Goal: Communication & Community: Answer question/provide support

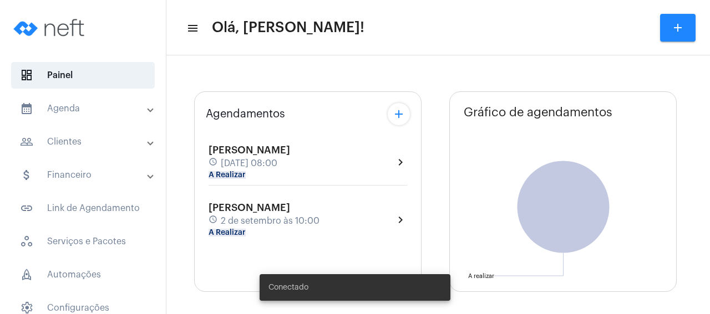
type input "[URL][DOMAIN_NAME]"
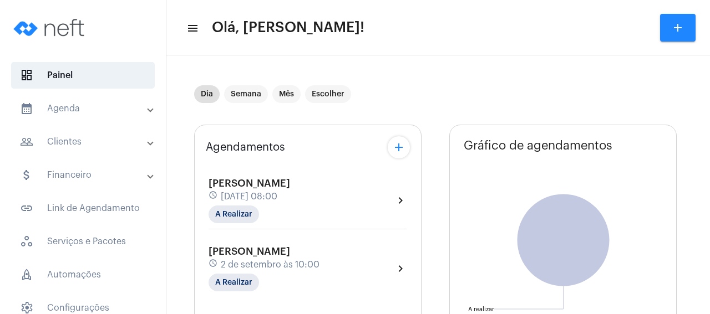
click at [284, 181] on span "[PERSON_NAME]" at bounding box center [249, 184] width 82 height 10
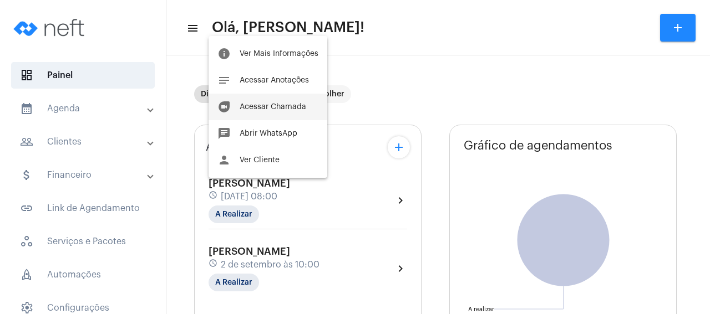
click at [300, 108] on span "Acessar Chamada" at bounding box center [273, 107] width 67 height 8
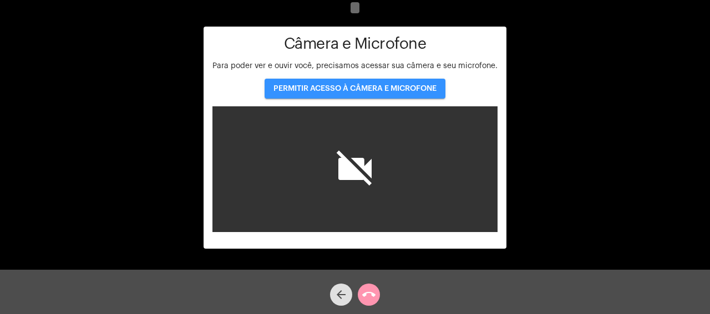
click at [332, 89] on span "PERMITIR ACESSO À CÂMERA E MICROFONE" at bounding box center [354, 89] width 163 height 8
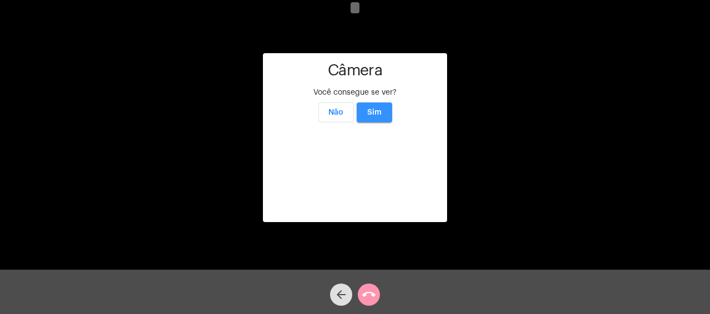
click at [378, 103] on button "Sim" at bounding box center [374, 113] width 35 height 20
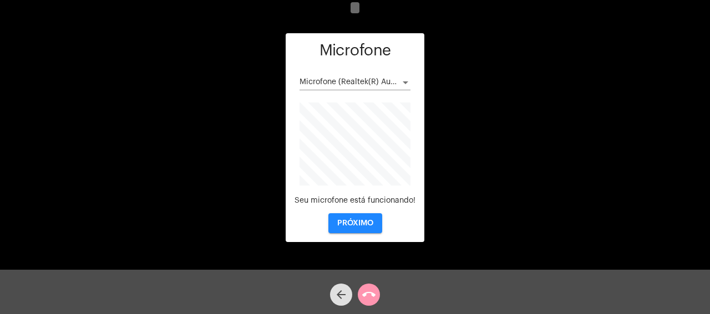
click at [356, 227] on span "PRÓXIMO" at bounding box center [355, 224] width 36 height 8
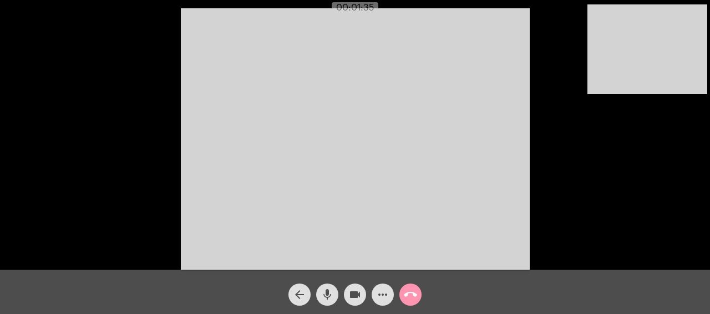
click at [691, 156] on div "Acessando Câmera e Microfone..." at bounding box center [354, 138] width 707 height 270
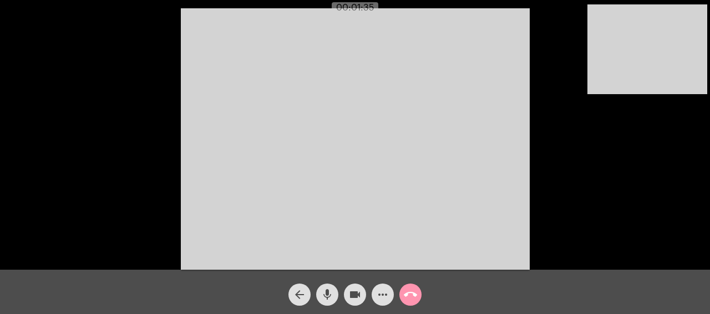
click at [691, 156] on div "Acessando Câmera e Microfone..." at bounding box center [354, 138] width 707 height 270
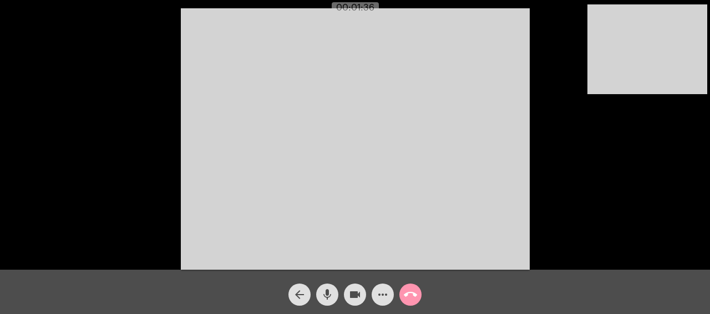
click at [691, 156] on div "Acessando Câmera e Microfone..." at bounding box center [354, 138] width 707 height 270
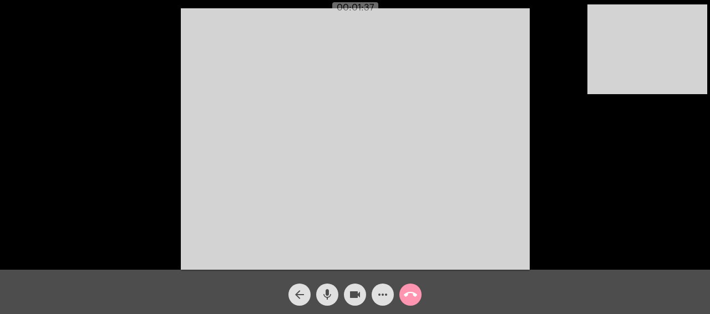
click at [691, 156] on div "Acessando Câmera e Microfone..." at bounding box center [354, 138] width 707 height 270
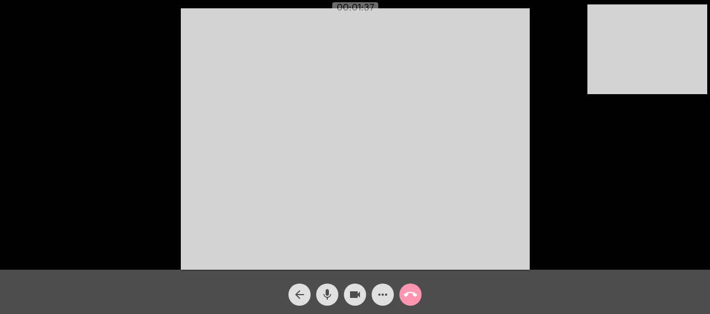
click at [691, 156] on div "Acessando Câmera e Microfone..." at bounding box center [354, 138] width 707 height 270
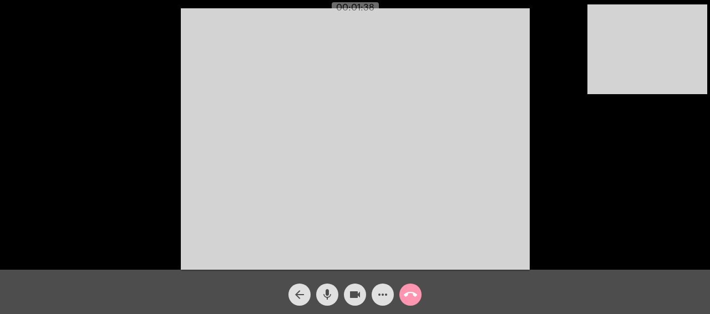
click at [691, 156] on div "Acessando Câmera e Microfone..." at bounding box center [354, 138] width 707 height 270
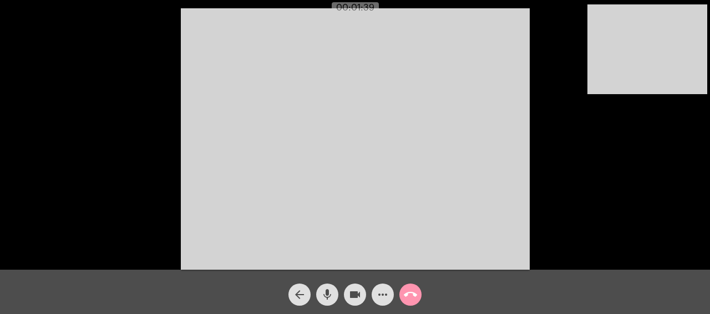
click at [691, 156] on div "Acessando Câmera e Microfone..." at bounding box center [354, 138] width 707 height 270
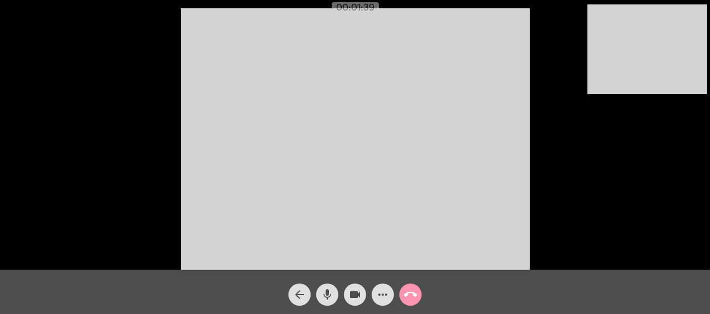
click at [691, 156] on div "Acessando Câmera e Microfone..." at bounding box center [354, 138] width 707 height 270
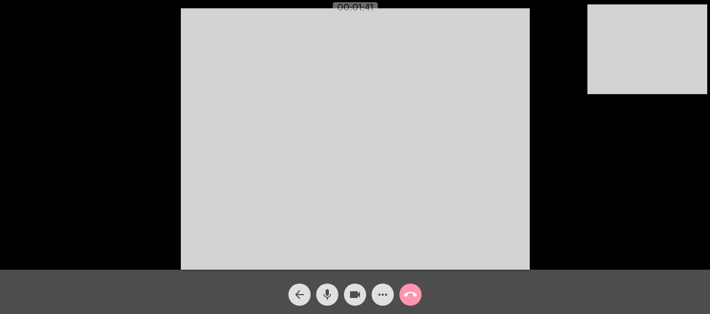
click at [691, 156] on div "Acessando Câmera e Microfone..." at bounding box center [354, 138] width 707 height 270
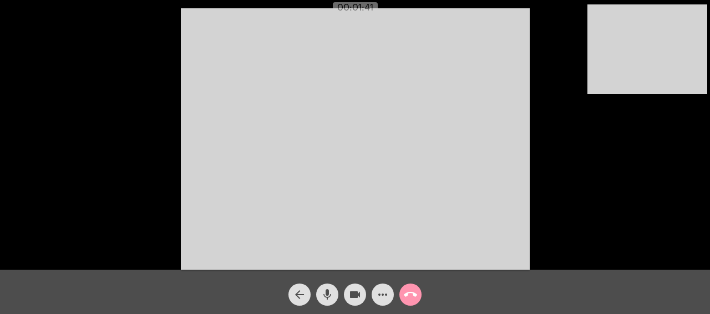
click at [691, 156] on div "Acessando Câmera e Microfone..." at bounding box center [354, 138] width 707 height 270
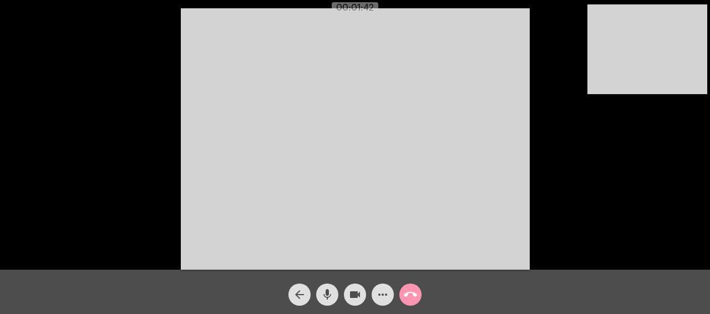
click at [691, 156] on div "Acessando Câmera e Microfone..." at bounding box center [354, 138] width 707 height 270
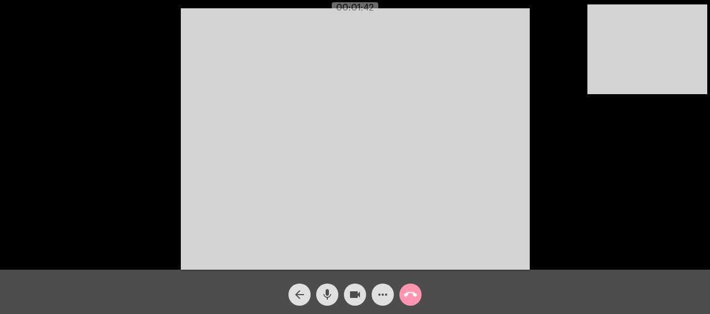
click at [691, 156] on div "Acessando Câmera e Microfone..." at bounding box center [354, 138] width 707 height 270
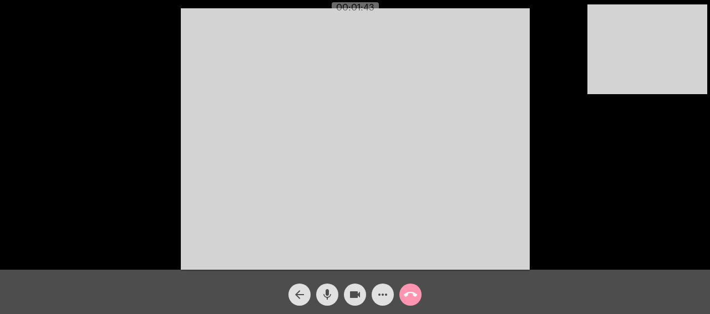
click at [691, 156] on div "Acessando Câmera e Microfone..." at bounding box center [354, 138] width 707 height 270
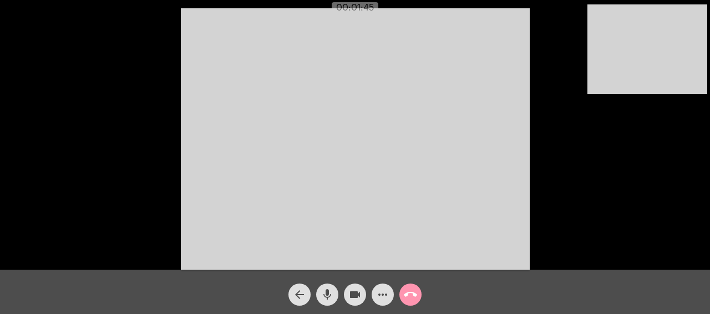
click at [691, 156] on div "Acessando Câmera e Microfone..." at bounding box center [354, 138] width 707 height 270
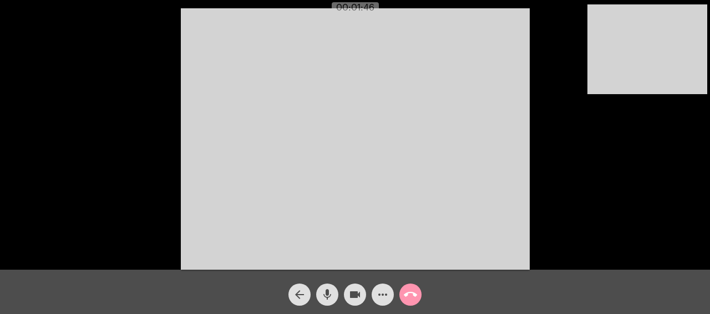
click at [691, 156] on div "Acessando Câmera e Microfone..." at bounding box center [354, 138] width 707 height 270
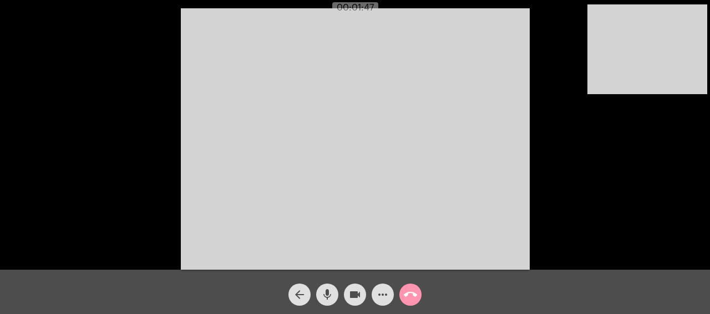
click at [691, 156] on div "Acessando Câmera e Microfone..." at bounding box center [354, 138] width 707 height 270
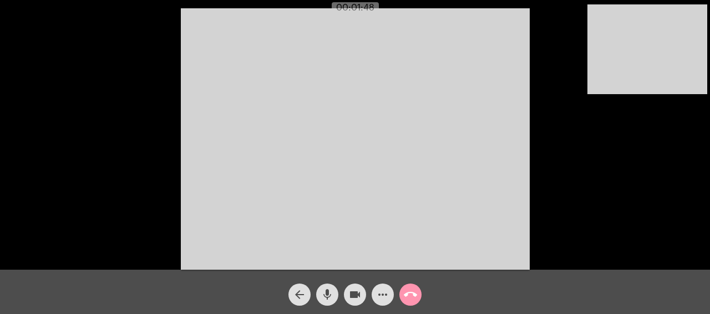
click at [691, 156] on div "Acessando Câmera e Microfone..." at bounding box center [354, 138] width 707 height 270
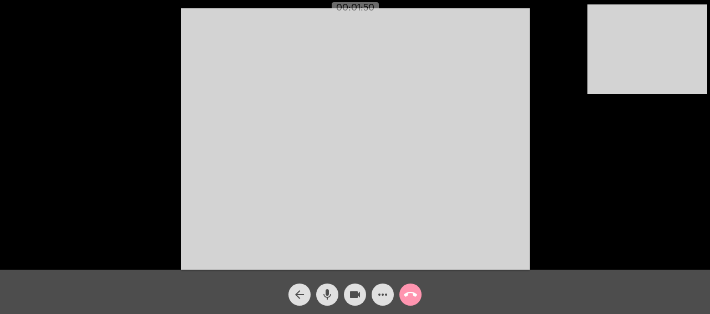
click at [691, 156] on div "Acessando Câmera e Microfone..." at bounding box center [354, 138] width 707 height 270
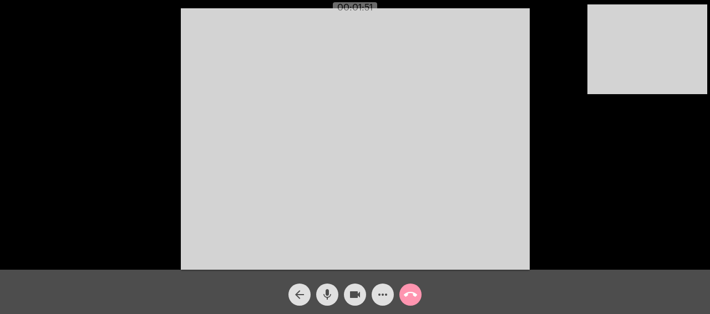
click at [691, 156] on div "Acessando Câmera e Microfone..." at bounding box center [354, 138] width 707 height 270
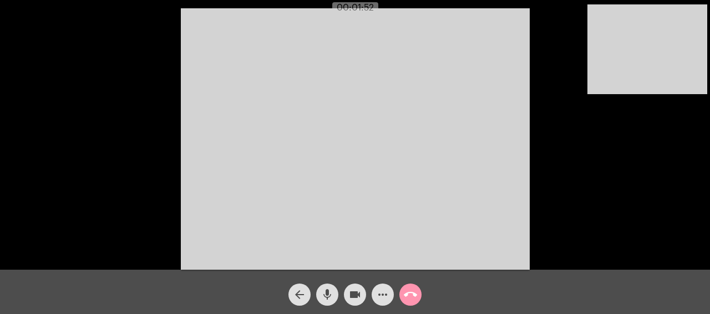
click at [691, 156] on div "Acessando Câmera e Microfone..." at bounding box center [354, 138] width 707 height 270
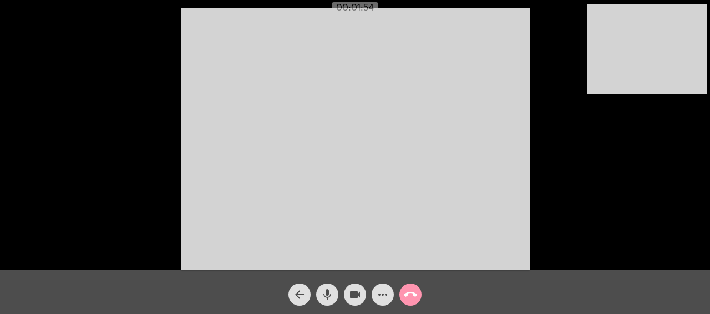
click at [691, 156] on div "Acessando Câmera e Microfone..." at bounding box center [354, 138] width 707 height 270
click at [692, 156] on div "Acessando Câmera e Microfone..." at bounding box center [354, 138] width 707 height 270
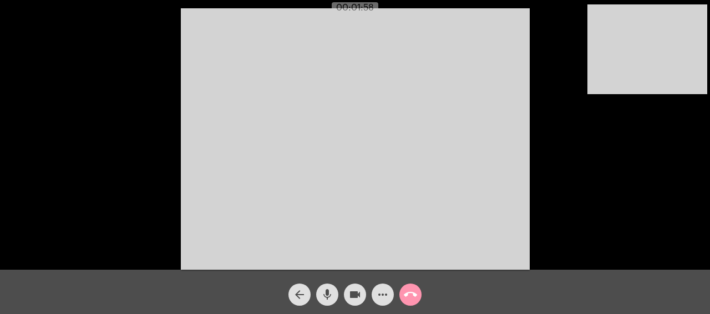
click at [692, 156] on div "Acessando Câmera e Microfone..." at bounding box center [354, 138] width 707 height 270
click at [695, 156] on div "Acessando Câmera e Microfone..." at bounding box center [354, 138] width 707 height 270
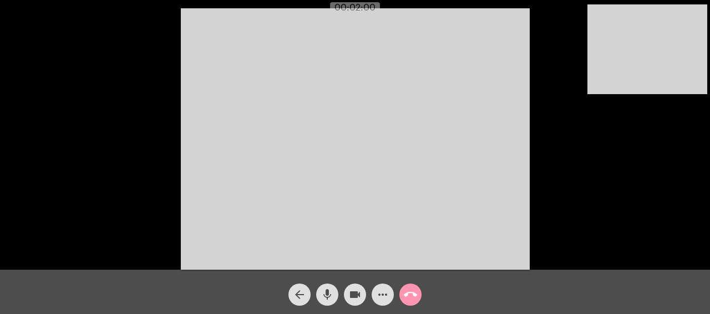
click at [695, 156] on div "Acessando Câmera e Microfone..." at bounding box center [354, 138] width 707 height 270
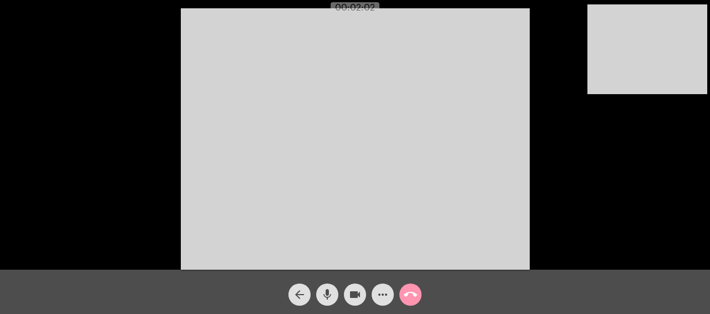
click at [695, 156] on div "Acessando Câmera e Microfone..." at bounding box center [354, 138] width 707 height 270
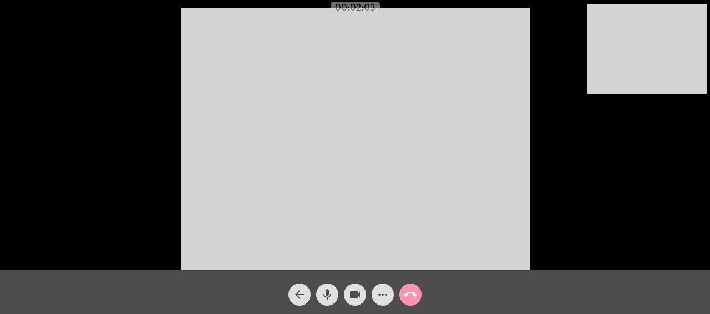
click at [695, 156] on div "Acessando Câmera e Microfone..." at bounding box center [354, 138] width 707 height 270
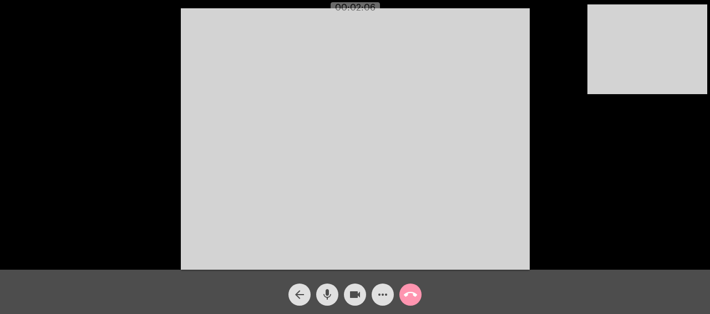
click at [695, 156] on div "Acessando Câmera e Microfone..." at bounding box center [354, 138] width 707 height 270
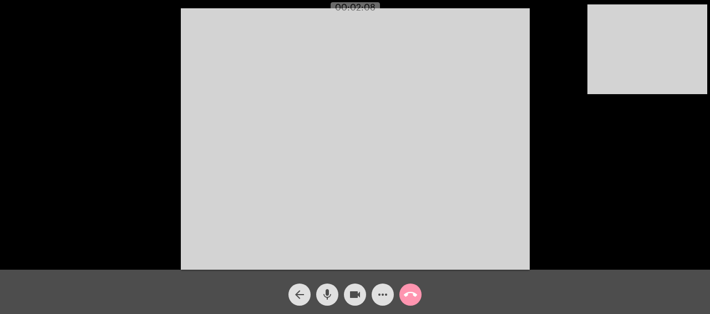
click at [695, 156] on div "Acessando Câmera e Microfone..." at bounding box center [354, 138] width 707 height 270
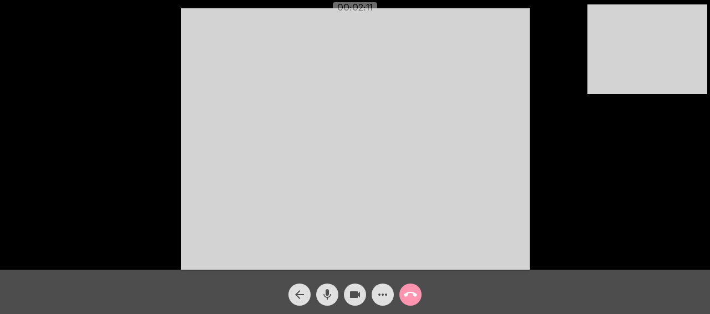
click at [695, 156] on div "Acessando Câmera e Microfone..." at bounding box center [354, 138] width 707 height 270
click at [697, 156] on div "Acessando Câmera e Microfone..." at bounding box center [354, 138] width 707 height 270
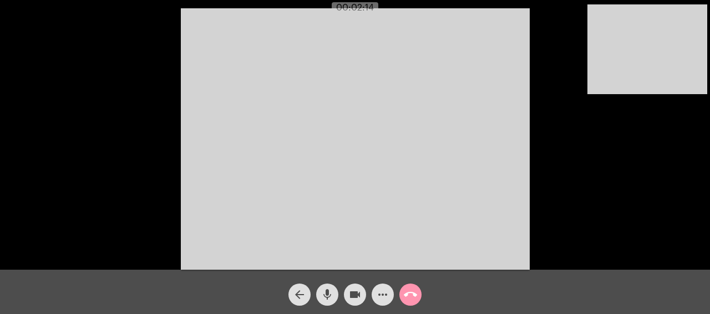
click at [697, 156] on div "Acessando Câmera e Microfone..." at bounding box center [354, 138] width 707 height 270
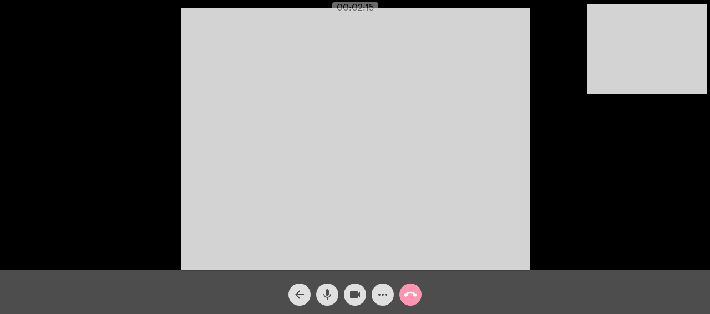
click at [697, 156] on div "Acessando Câmera e Microfone..." at bounding box center [354, 138] width 707 height 270
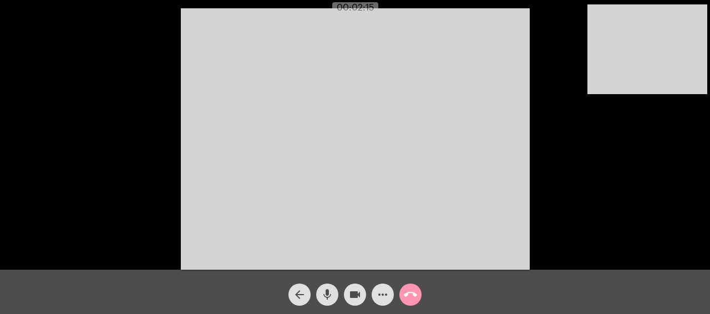
click at [697, 156] on div "Acessando Câmera e Microfone..." at bounding box center [354, 138] width 707 height 270
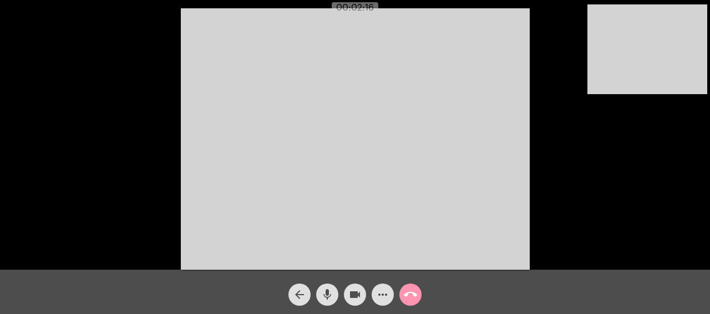
click at [697, 156] on div "Acessando Câmera e Microfone..." at bounding box center [354, 138] width 707 height 270
click at [698, 156] on div "Acessando Câmera e Microfone..." at bounding box center [354, 138] width 707 height 270
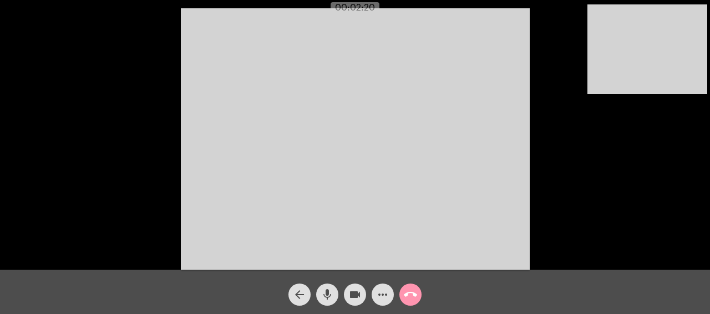
click at [698, 156] on div "Acessando Câmera e Microfone..." at bounding box center [354, 138] width 707 height 270
click at [699, 156] on div "Acessando Câmera e Microfone..." at bounding box center [354, 138] width 707 height 270
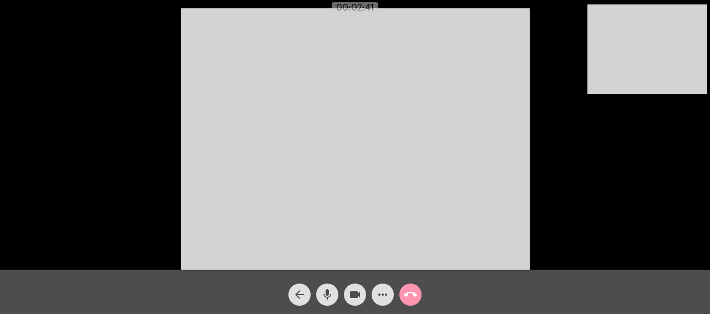
click at [699, 156] on div "Acessando Câmera e Microfone..." at bounding box center [354, 138] width 707 height 270
click at [704, 156] on div "Acessando Câmera e Microfone..." at bounding box center [354, 138] width 707 height 270
click at [709, 156] on div "Acessando Câmera e Microfone..." at bounding box center [355, 135] width 710 height 270
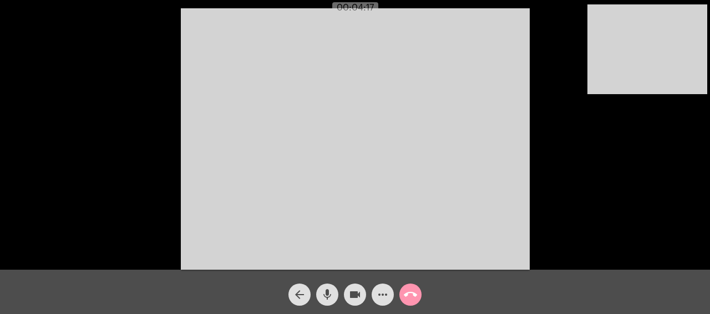
click at [709, 156] on div "Acessando Câmera e Microfone..." at bounding box center [355, 135] width 710 height 270
click at [708, 156] on div "Acessando Câmera e Microfone..." at bounding box center [355, 135] width 710 height 270
click at [709, 156] on div "Acessando Câmera e Microfone..." at bounding box center [355, 135] width 710 height 270
click at [701, 156] on div "Acessando Câmera e Microfone..." at bounding box center [354, 138] width 707 height 270
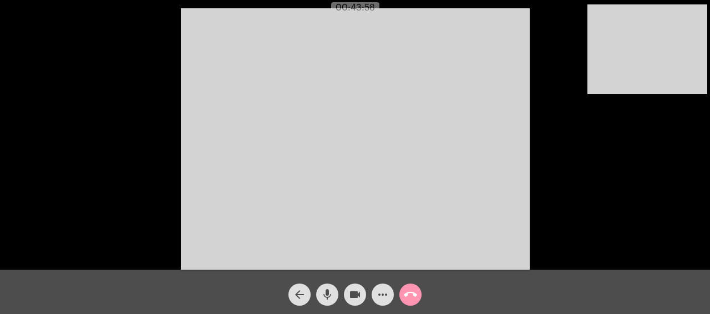
click at [523, 78] on video at bounding box center [355, 139] width 349 height 262
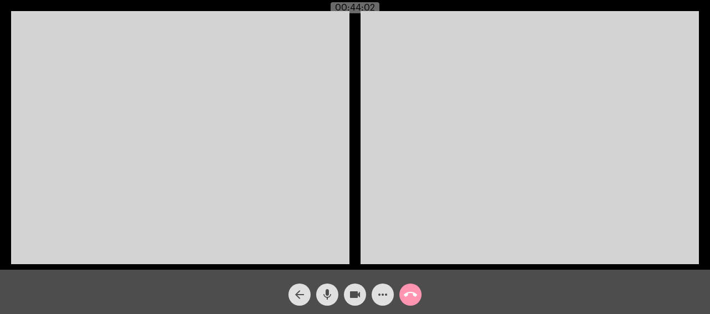
click at [447, 238] on video at bounding box center [529, 137] width 338 height 253
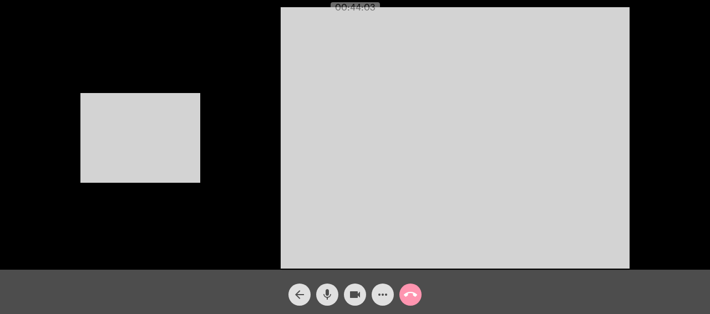
click at [134, 119] on video at bounding box center [140, 138] width 120 height 90
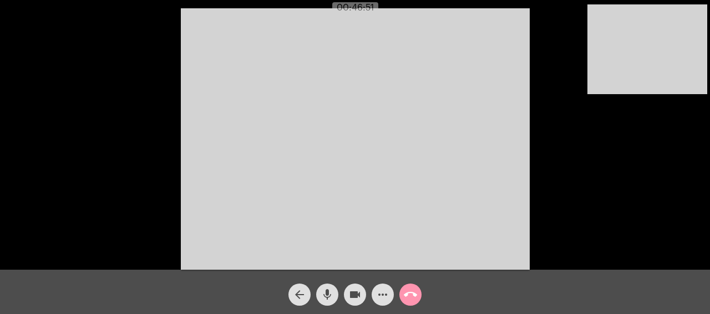
click at [661, 93] on video at bounding box center [647, 49] width 120 height 90
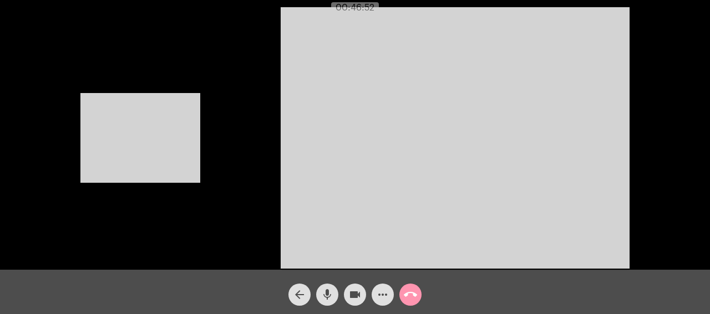
click at [661, 93] on div "Acessando Câmera e Microfone..." at bounding box center [354, 137] width 707 height 270
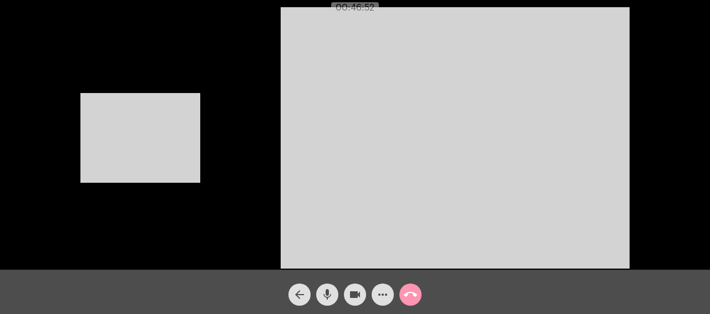
click at [661, 93] on div "Acessando Câmera e Microfone..." at bounding box center [354, 137] width 707 height 270
drag, startPoint x: 661, startPoint y: 93, endPoint x: 662, endPoint y: 109, distance: 16.1
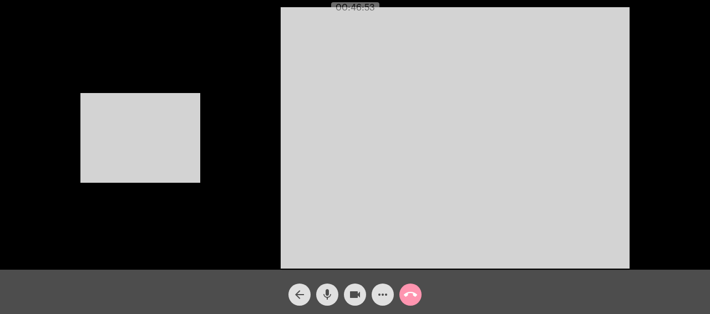
click at [662, 109] on div "Acessando Câmera e Microfone..." at bounding box center [354, 137] width 707 height 270
click at [649, 150] on div "Acessando Câmera e Microfone..." at bounding box center [354, 137] width 707 height 270
drag, startPoint x: 649, startPoint y: 150, endPoint x: 269, endPoint y: 289, distance: 404.5
click at [286, 290] on app-call "00:46:54 Acessando Câmera e Microfone... arrow_back mic videocam more_horiz cal…" at bounding box center [355, 157] width 710 height 314
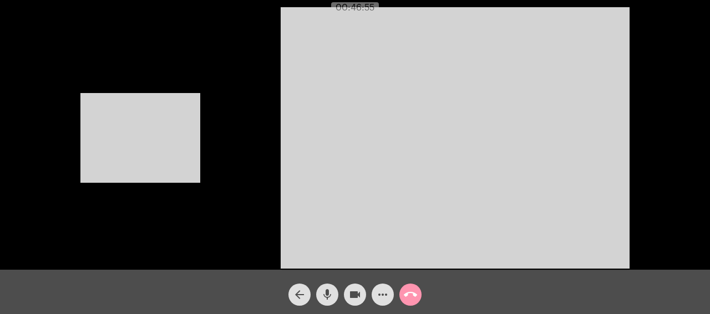
click at [136, 171] on video at bounding box center [140, 138] width 120 height 90
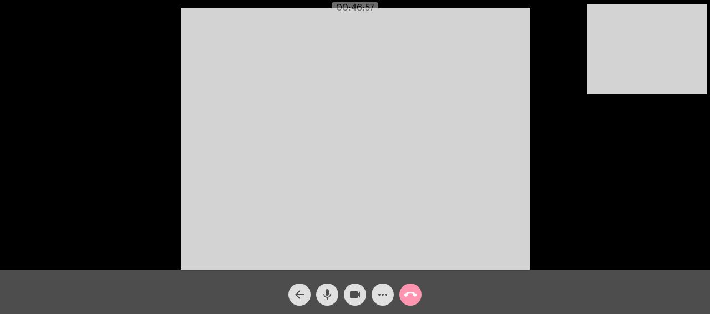
click at [136, 171] on div "Acessando Câmera e Microfone..." at bounding box center [354, 138] width 707 height 270
click at [138, 170] on div "Acessando Câmera e Microfone..." at bounding box center [354, 138] width 707 height 270
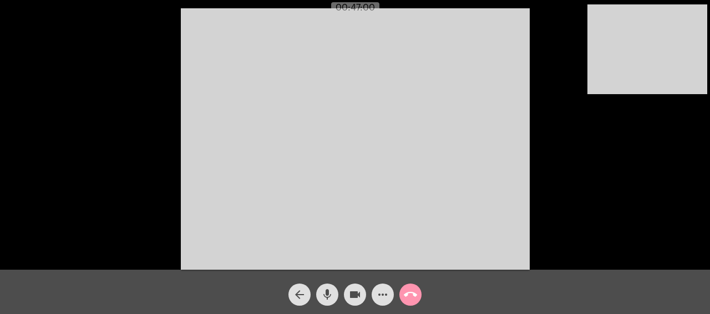
click at [138, 170] on div "Acessando Câmera e Microfone..." at bounding box center [354, 138] width 707 height 270
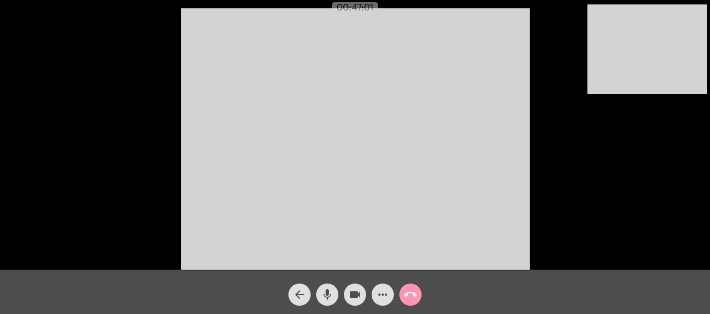
click at [138, 170] on div "Acessando Câmera e Microfone..." at bounding box center [354, 138] width 707 height 270
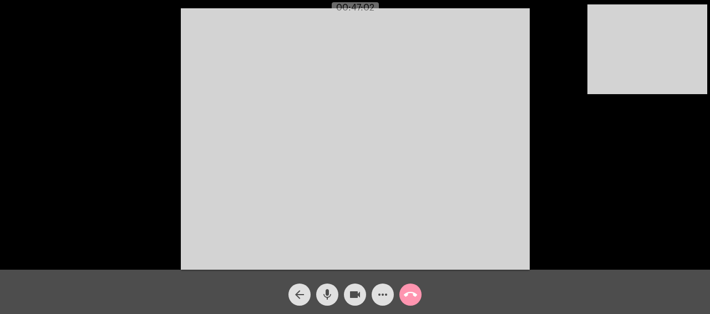
click at [138, 170] on div "Acessando Câmera e Microfone..." at bounding box center [354, 138] width 707 height 270
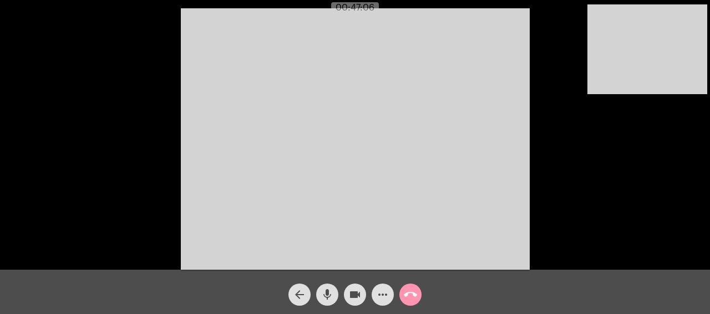
click at [138, 170] on div "Acessando Câmera e Microfone..." at bounding box center [354, 138] width 707 height 270
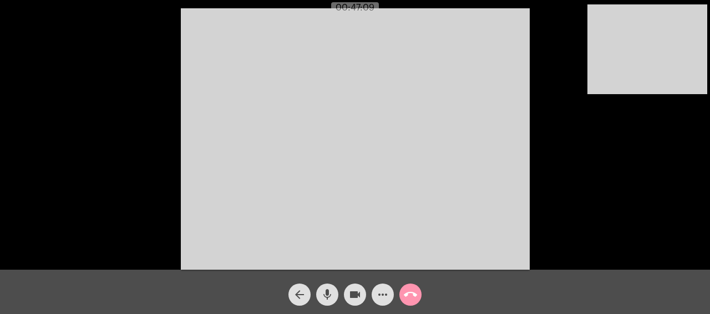
click at [138, 170] on div "Acessando Câmera e Microfone..." at bounding box center [354, 138] width 707 height 270
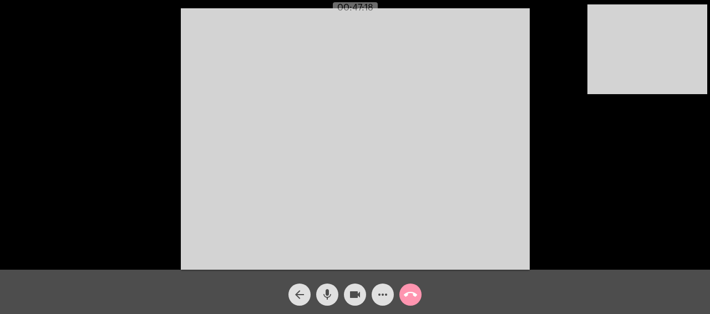
click at [138, 170] on div "Acessando Câmera e Microfone..." at bounding box center [354, 138] width 707 height 270
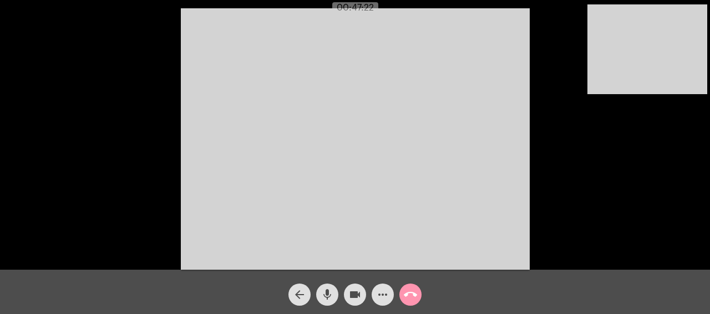
click at [138, 170] on div "Acessando Câmera e Microfone..." at bounding box center [354, 138] width 707 height 270
click at [141, 169] on div "Acessando Câmera e Microfone..." at bounding box center [354, 138] width 707 height 270
click at [144, 169] on div "Acessando Câmera e Microfone..." at bounding box center [354, 138] width 707 height 270
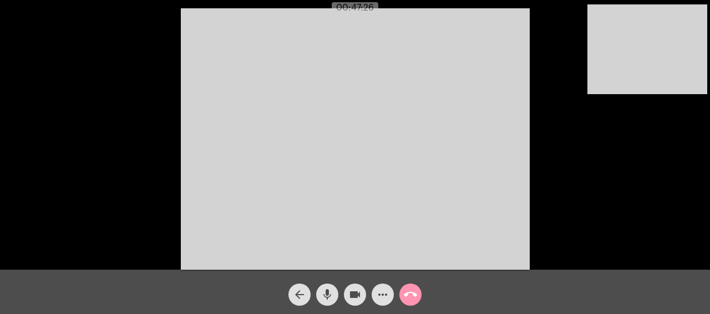
click at [144, 169] on div "Acessando Câmera e Microfone..." at bounding box center [354, 138] width 707 height 270
click at [201, 74] on video at bounding box center [355, 139] width 349 height 262
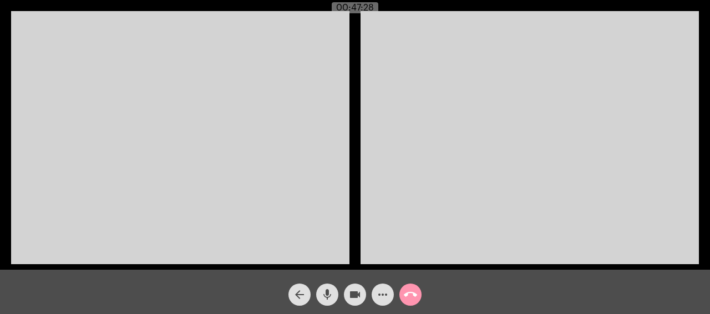
click at [238, 33] on video at bounding box center [180, 137] width 338 height 253
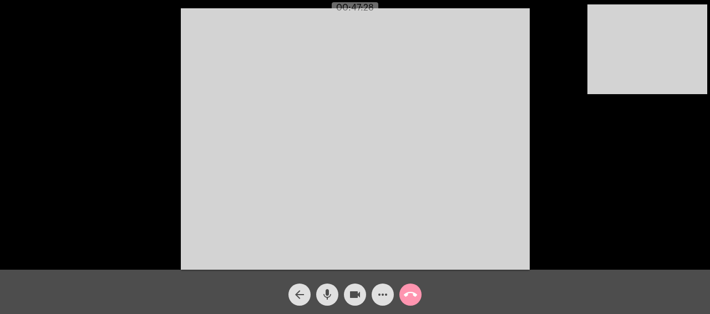
click at [238, 33] on video at bounding box center [355, 139] width 349 height 262
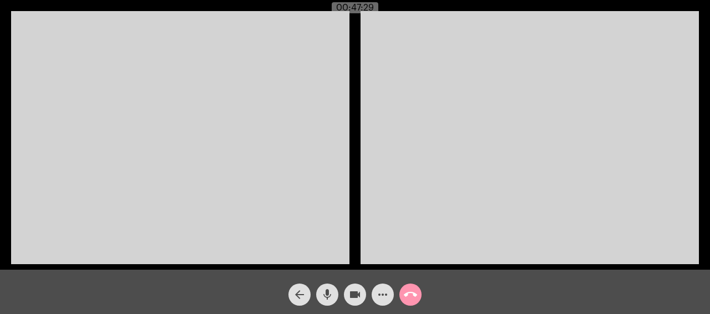
click at [239, 33] on video at bounding box center [180, 137] width 338 height 253
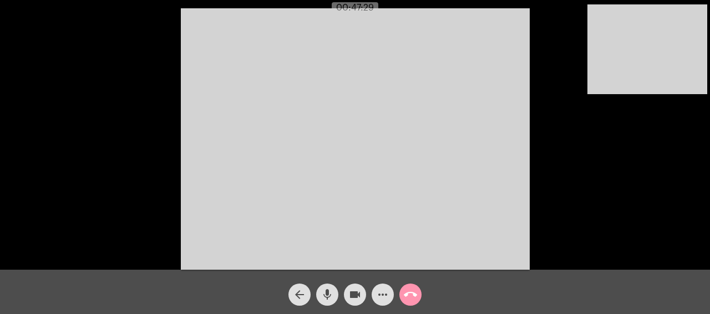
click at [239, 33] on video at bounding box center [355, 139] width 349 height 262
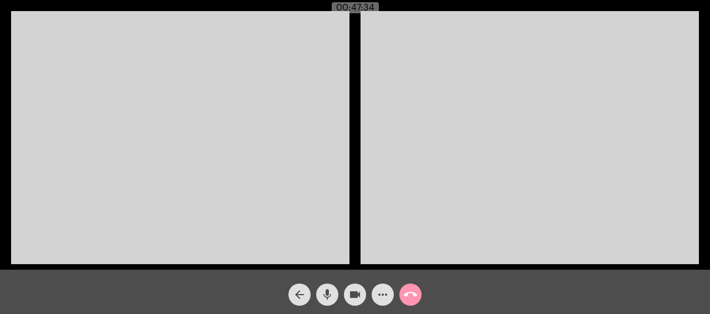
click at [239, 33] on video at bounding box center [180, 137] width 338 height 253
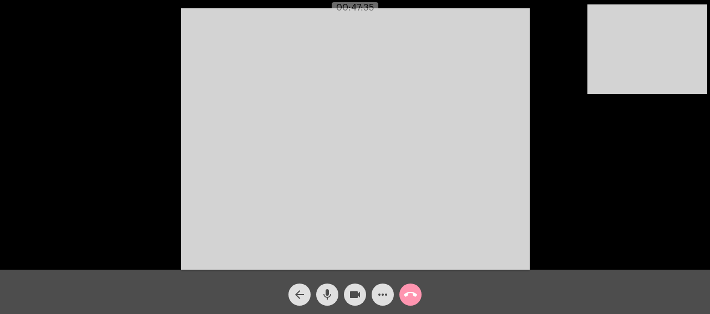
click at [239, 33] on video at bounding box center [355, 139] width 349 height 262
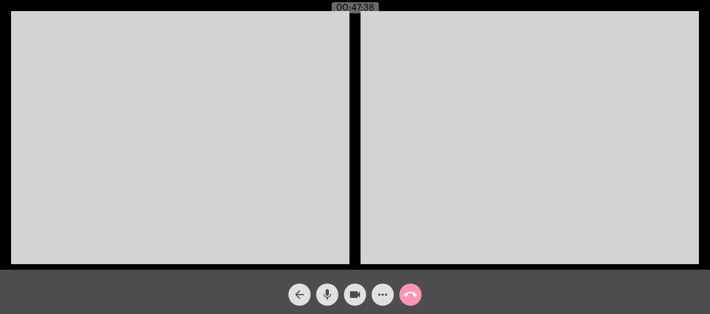
click at [259, 149] on video at bounding box center [180, 137] width 338 height 253
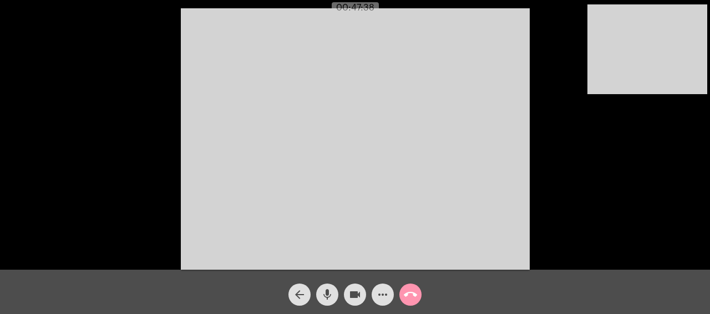
click at [259, 149] on video at bounding box center [355, 139] width 349 height 262
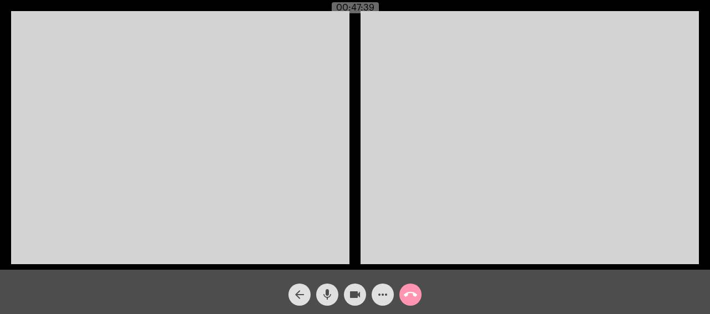
click at [259, 149] on video at bounding box center [180, 137] width 338 height 253
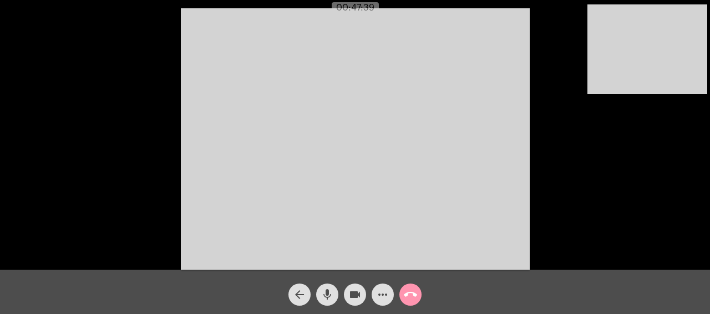
click at [259, 149] on video at bounding box center [355, 139] width 349 height 262
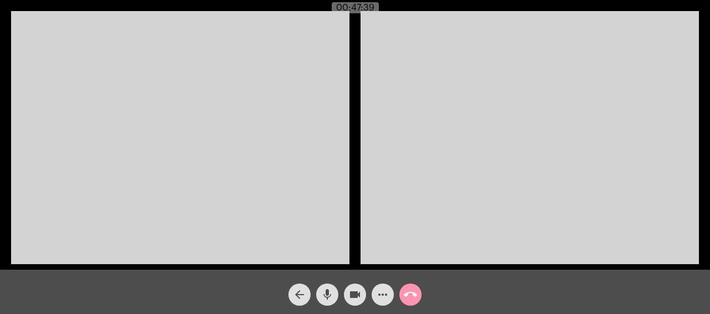
click at [259, 149] on video at bounding box center [180, 137] width 338 height 253
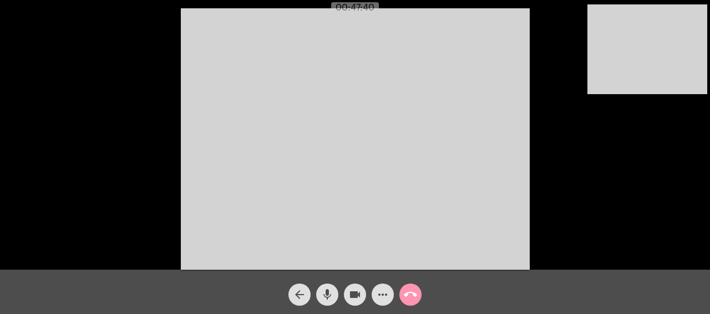
click at [259, 149] on video at bounding box center [355, 139] width 349 height 262
click at [258, 149] on video at bounding box center [355, 139] width 349 height 262
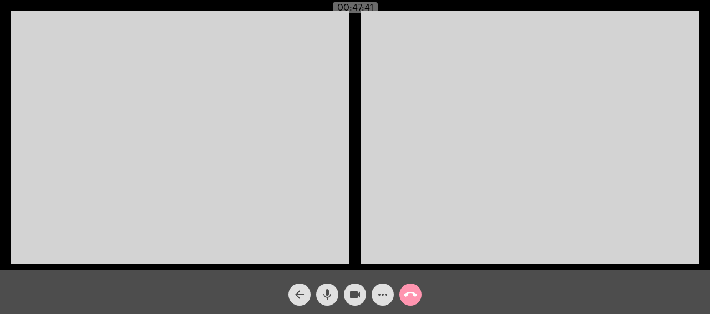
click at [258, 149] on video at bounding box center [180, 137] width 338 height 253
drag, startPoint x: 258, startPoint y: 149, endPoint x: 272, endPoint y: 151, distance: 14.6
click at [258, 149] on video at bounding box center [180, 137] width 338 height 253
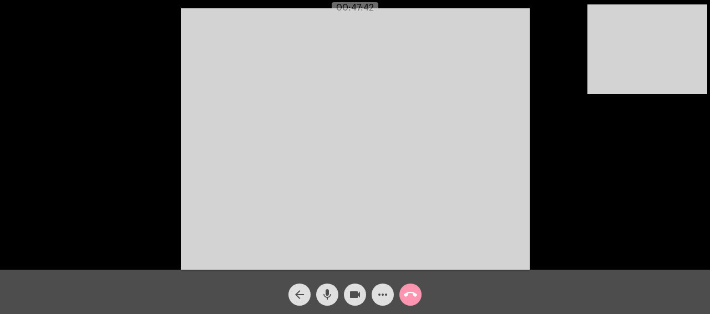
click at [259, 177] on video at bounding box center [355, 139] width 349 height 262
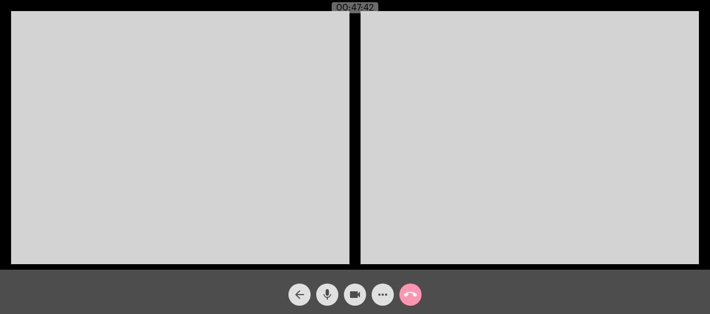
click at [263, 173] on video at bounding box center [180, 137] width 338 height 253
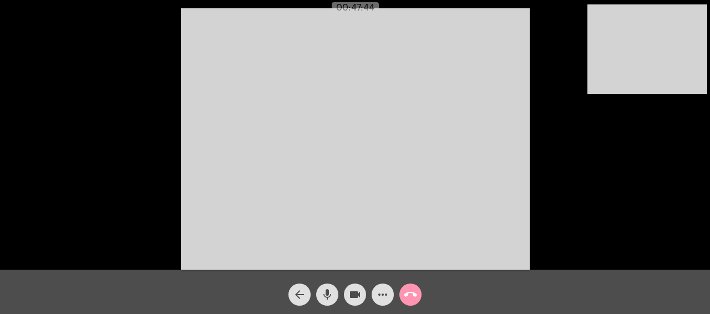
click at [417, 233] on video at bounding box center [355, 139] width 349 height 262
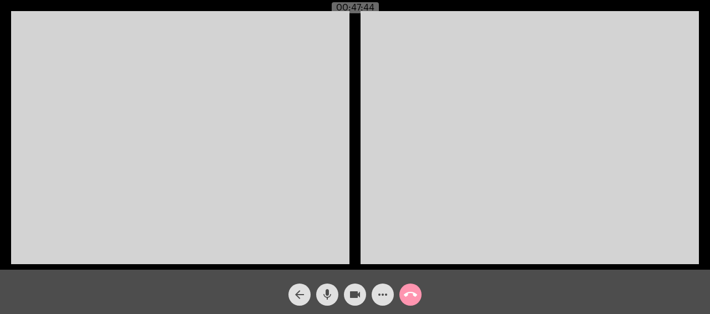
click at [417, 233] on div "Acessando Câmera e Microfone..." at bounding box center [354, 137] width 707 height 270
click at [280, 157] on video at bounding box center [180, 137] width 338 height 253
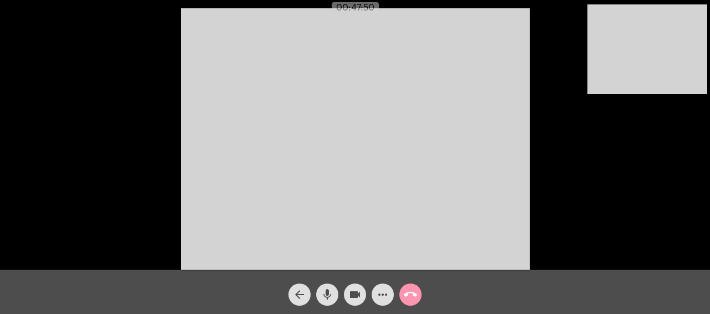
click at [284, 157] on video at bounding box center [355, 139] width 349 height 262
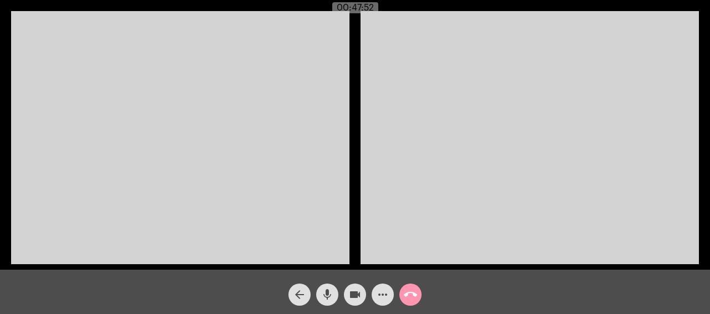
click at [284, 157] on video at bounding box center [180, 137] width 338 height 253
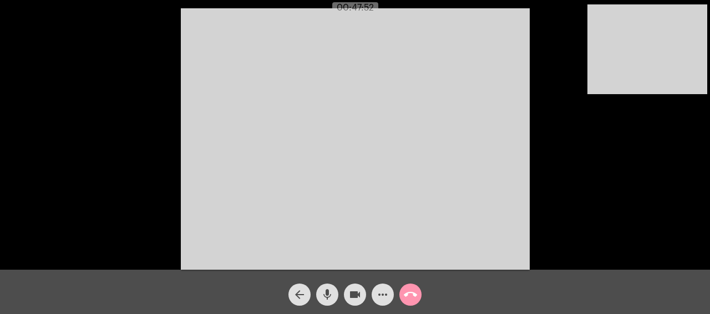
click at [284, 157] on video at bounding box center [355, 139] width 349 height 262
drag, startPoint x: 651, startPoint y: 75, endPoint x: 676, endPoint y: 83, distance: 26.0
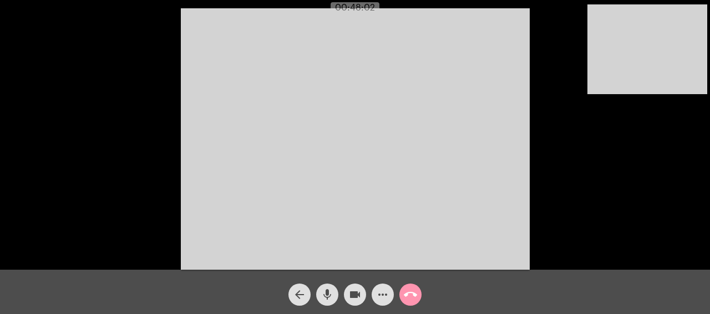
click at [671, 80] on video at bounding box center [647, 49] width 120 height 90
click at [688, 104] on div "Acessando Câmera e Microfone..." at bounding box center [354, 138] width 707 height 270
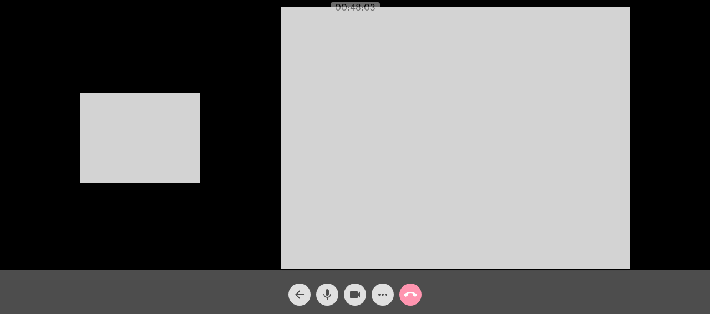
drag, startPoint x: 693, startPoint y: 116, endPoint x: 234, endPoint y: 140, distance: 459.7
click at [239, 139] on div "Acessando Câmera e Microfone..." at bounding box center [354, 137] width 707 height 270
drag, startPoint x: 228, startPoint y: 134, endPoint x: 192, endPoint y: 135, distance: 36.0
click at [192, 135] on div "Acessando Câmera e Microfone..." at bounding box center [354, 137] width 707 height 270
click at [192, 135] on video at bounding box center [140, 138] width 120 height 90
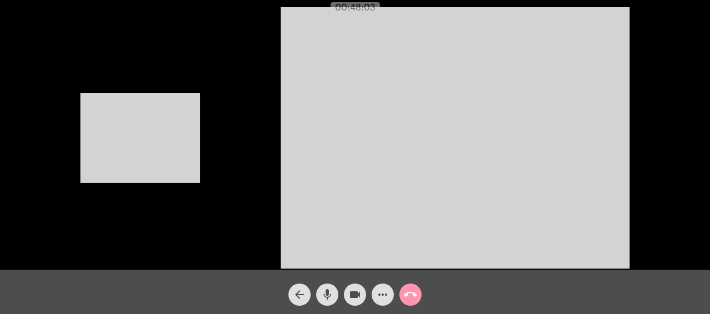
click at [192, 135] on div "Acessando Câmera e Microfone..." at bounding box center [354, 137] width 707 height 270
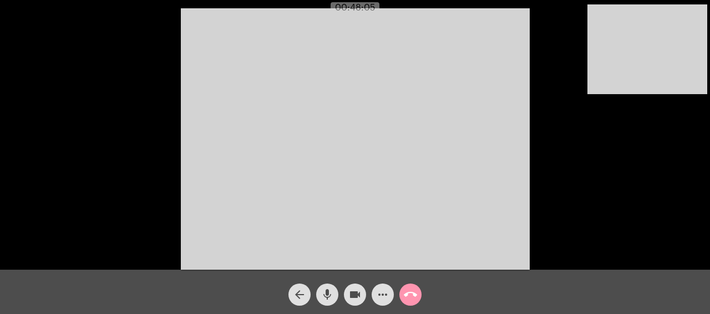
click at [192, 135] on div "Acessando Câmera e Microfone..." at bounding box center [354, 138] width 707 height 270
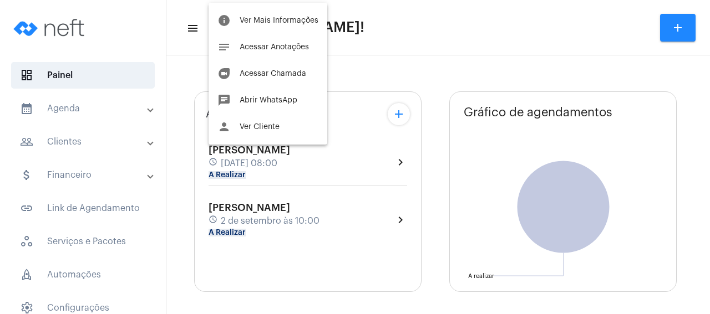
click at [292, 148] on div at bounding box center [355, 157] width 710 height 314
type input "[URL][DOMAIN_NAME]"
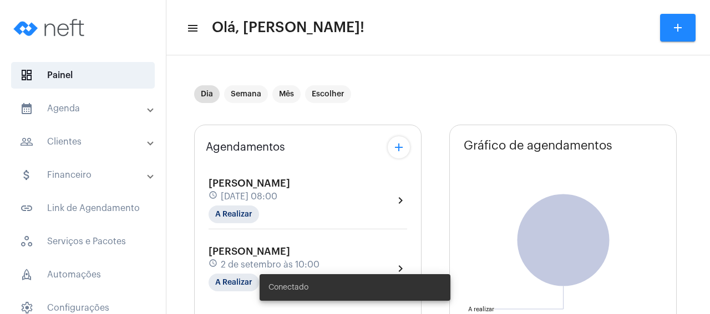
drag, startPoint x: 291, startPoint y: 123, endPoint x: 312, endPoint y: 142, distance: 27.9
click at [312, 142] on div "Agendamentos add Nirsan Grillo Gomes Dambrós schedule 2 de setembro às 08:00 A …" at bounding box center [307, 225] width 227 height 201
drag, startPoint x: 313, startPoint y: 191, endPoint x: 317, endPoint y: 198, distance: 7.4
click at [290, 198] on div "Nirsan Grillo Gomes Dambrós schedule 2 de setembro às 08:00 A Realizar" at bounding box center [249, 200] width 82 height 45
click at [398, 202] on mat-icon "chevron_right" at bounding box center [400, 200] width 13 height 13
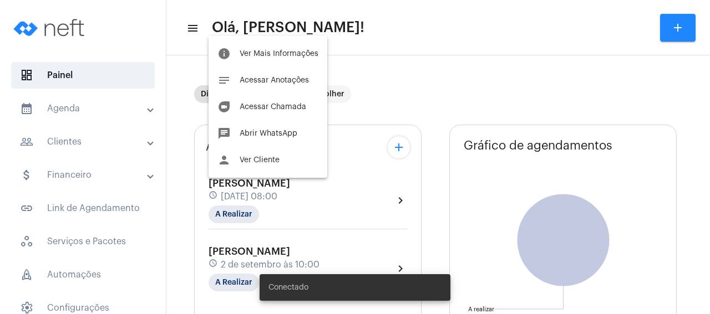
click at [398, 202] on div at bounding box center [355, 157] width 710 height 314
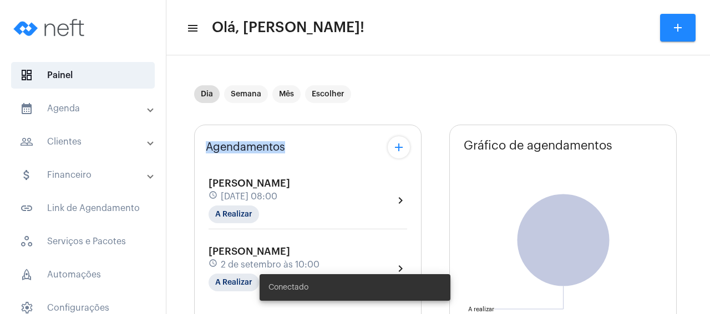
drag, startPoint x: 352, startPoint y: 166, endPoint x: 300, endPoint y: 120, distance: 69.2
click at [301, 121] on div "Agendamentos add Nirsan Grillo Gomes Dambrós schedule 2 de setembro às 08:00 A …" at bounding box center [307, 300] width 227 height 368
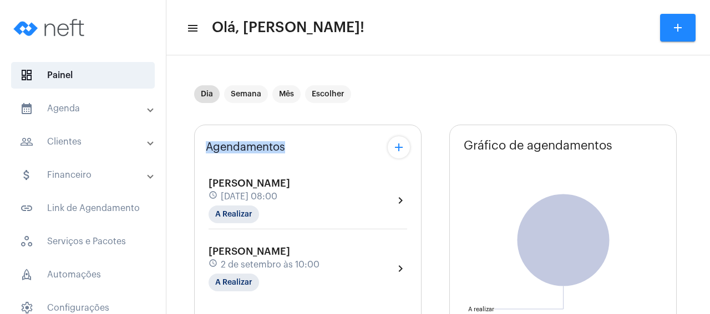
click at [290, 188] on span "[PERSON_NAME]" at bounding box center [249, 184] width 82 height 10
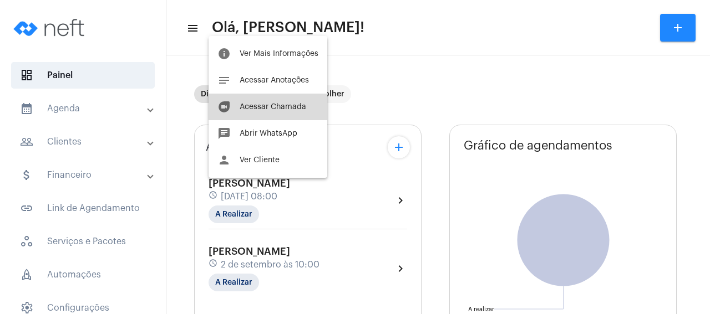
click at [288, 105] on span "Acessar Chamada" at bounding box center [273, 107] width 67 height 8
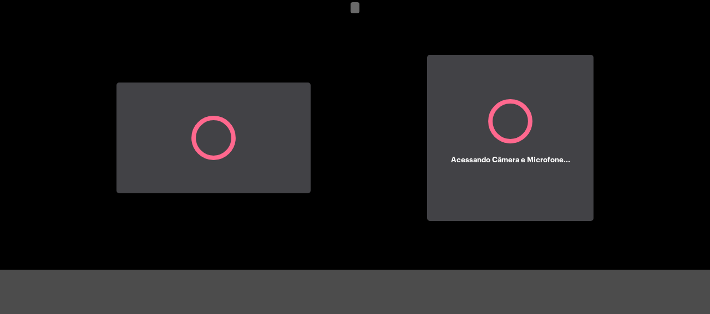
click at [288, 105] on div at bounding box center [213, 137] width 194 height 267
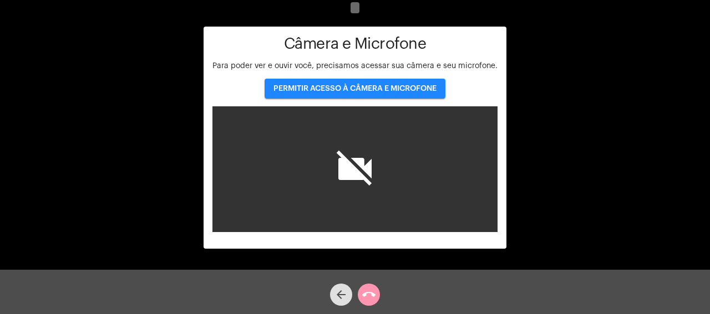
click at [323, 91] on span "PERMITIR ACESSO À CÂMERA E MICROFONE" at bounding box center [354, 89] width 163 height 8
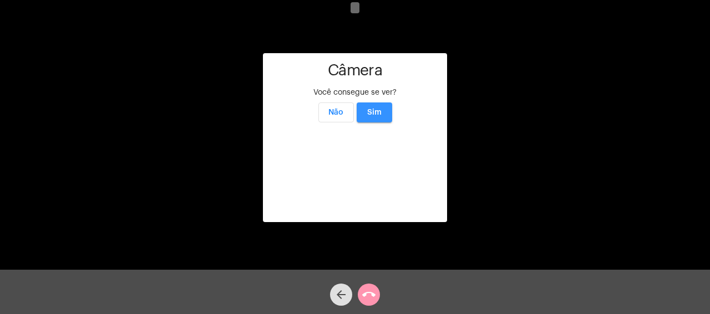
click at [380, 109] on span "Sim" at bounding box center [374, 113] width 14 height 8
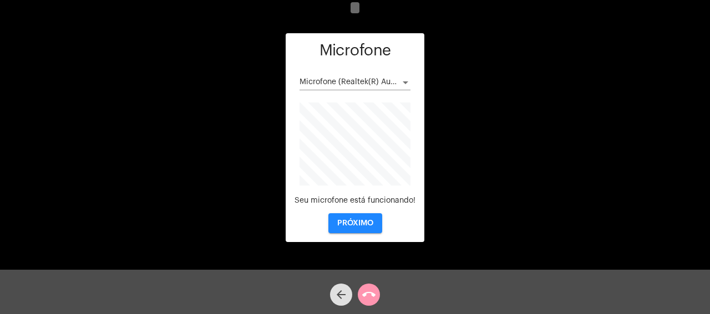
click at [372, 227] on span "PRÓXIMO" at bounding box center [355, 224] width 36 height 8
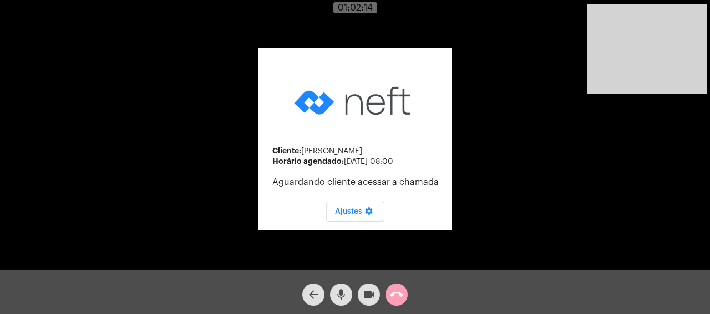
click at [399, 296] on mat-icon "call_end" at bounding box center [396, 294] width 13 height 13
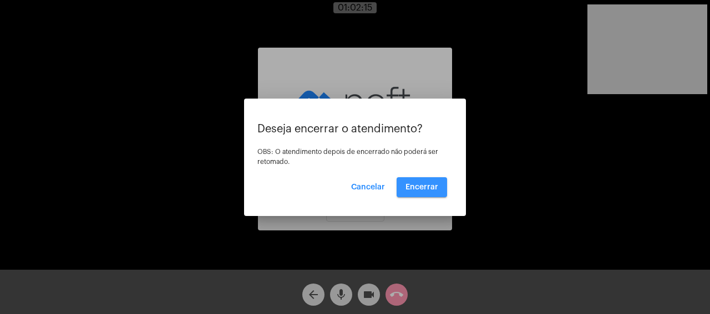
click at [425, 188] on span "Encerrar" at bounding box center [421, 188] width 33 height 8
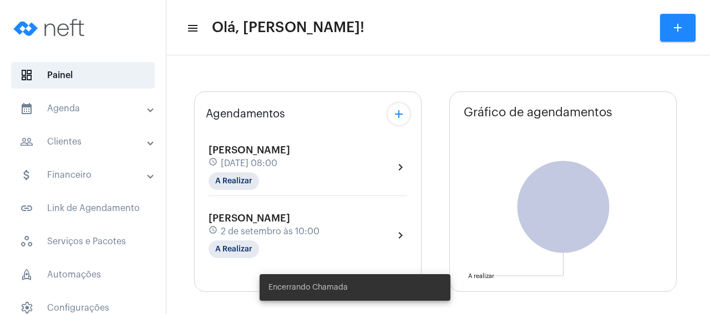
click at [277, 160] on span "[DATE] 08:00" at bounding box center [249, 164] width 57 height 10
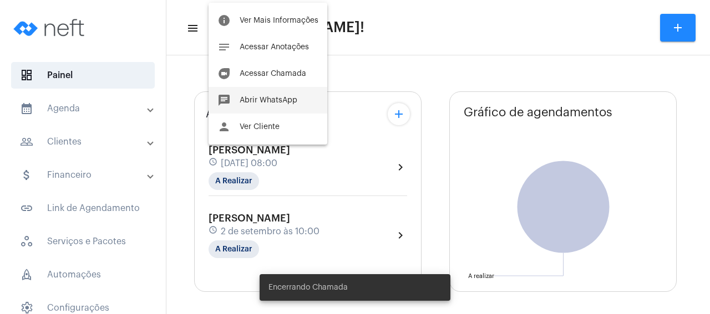
type input "[URL][DOMAIN_NAME]"
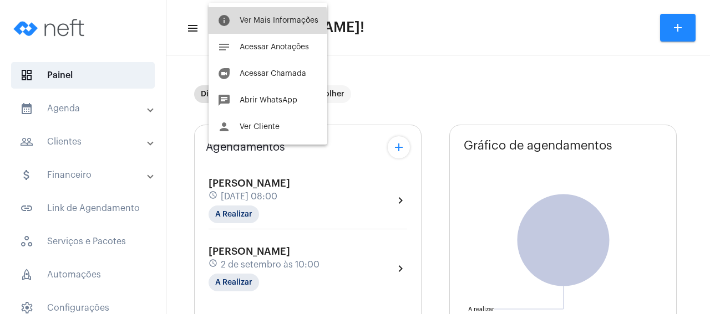
click at [262, 22] on span "Ver Mais Informações" at bounding box center [279, 21] width 79 height 8
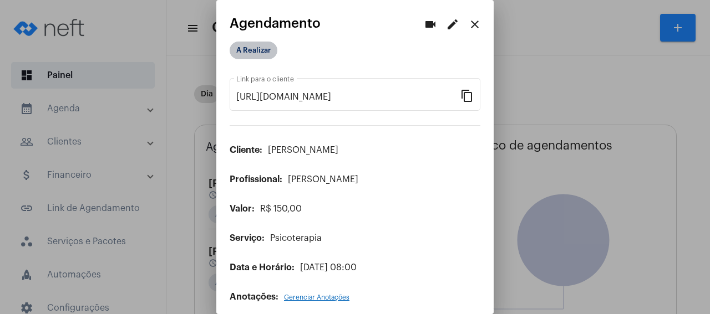
click at [250, 49] on mat-chip "A Realizar" at bounding box center [254, 51] width 48 height 18
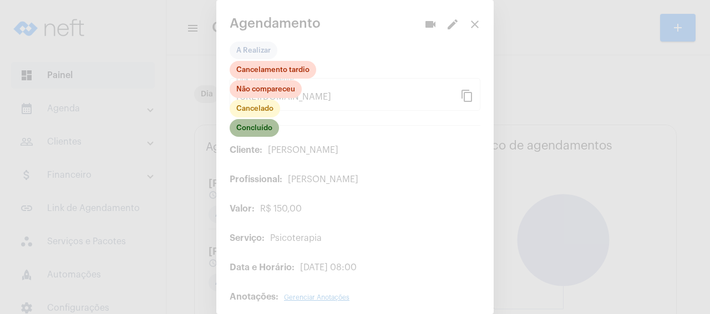
click at [263, 129] on mat-chip "Concluído" at bounding box center [254, 128] width 49 height 18
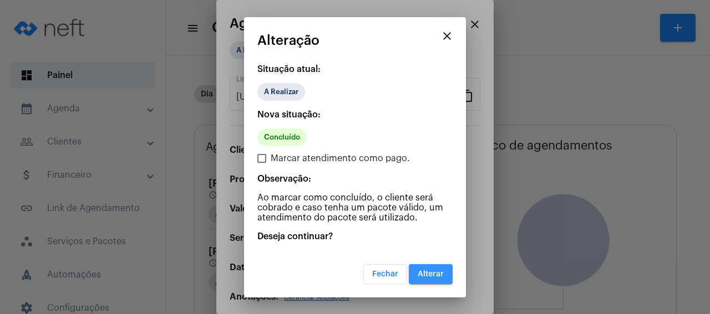
click at [424, 274] on span "Alterar" at bounding box center [430, 275] width 26 height 8
